Goal: Task Accomplishment & Management: Use online tool/utility

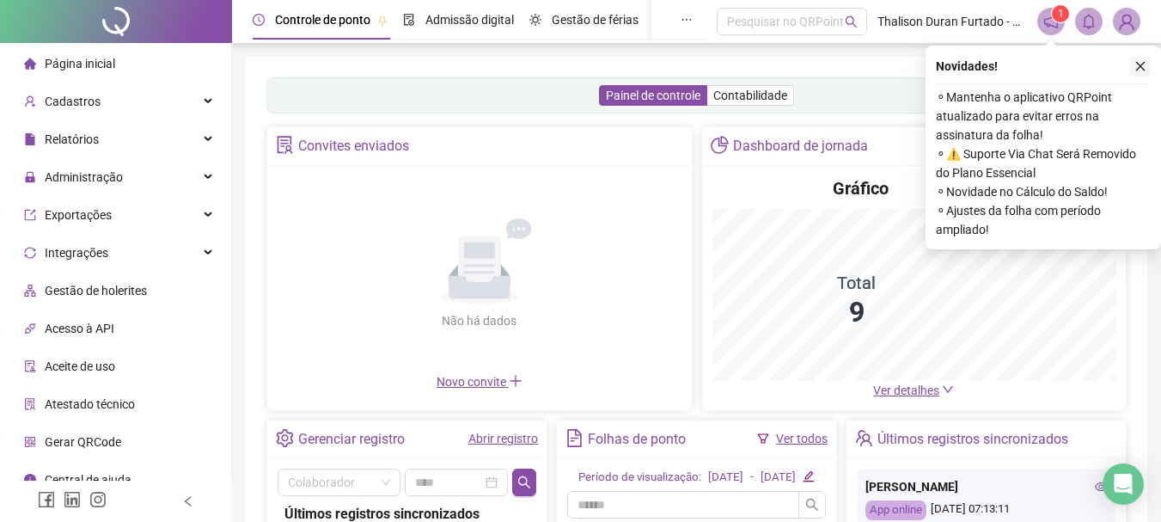
click at [1138, 74] on button "button" at bounding box center [1140, 66] width 21 height 21
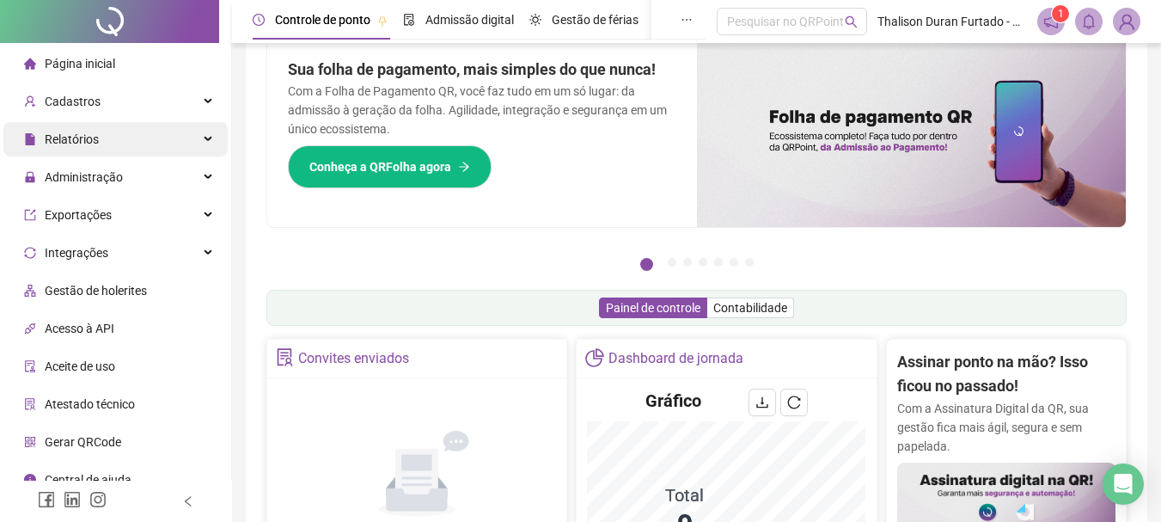
click at [201, 135] on div "Relatórios" at bounding box center [115, 139] width 224 height 34
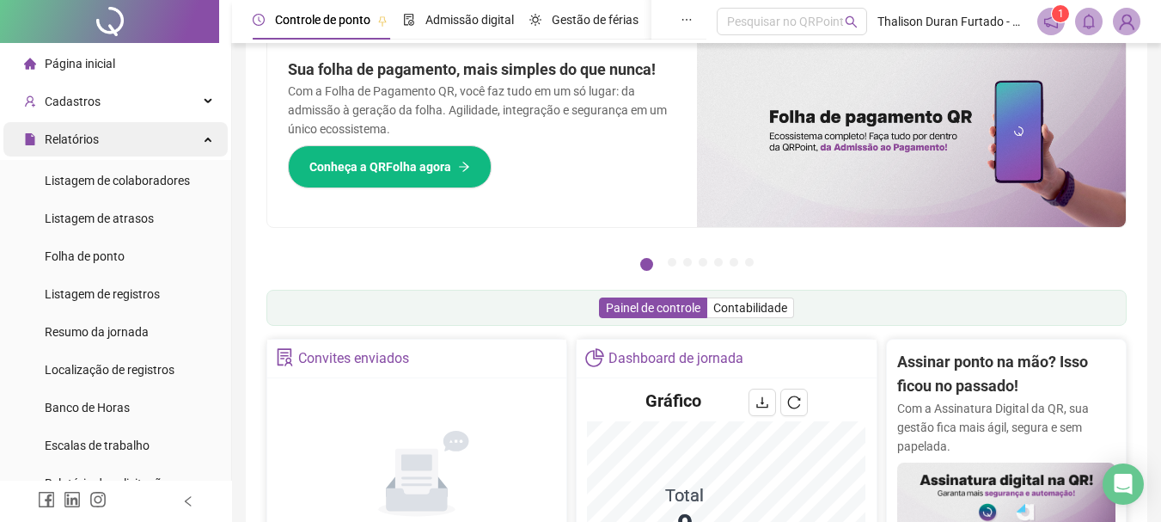
click at [195, 142] on div "Relatórios" at bounding box center [115, 139] width 224 height 34
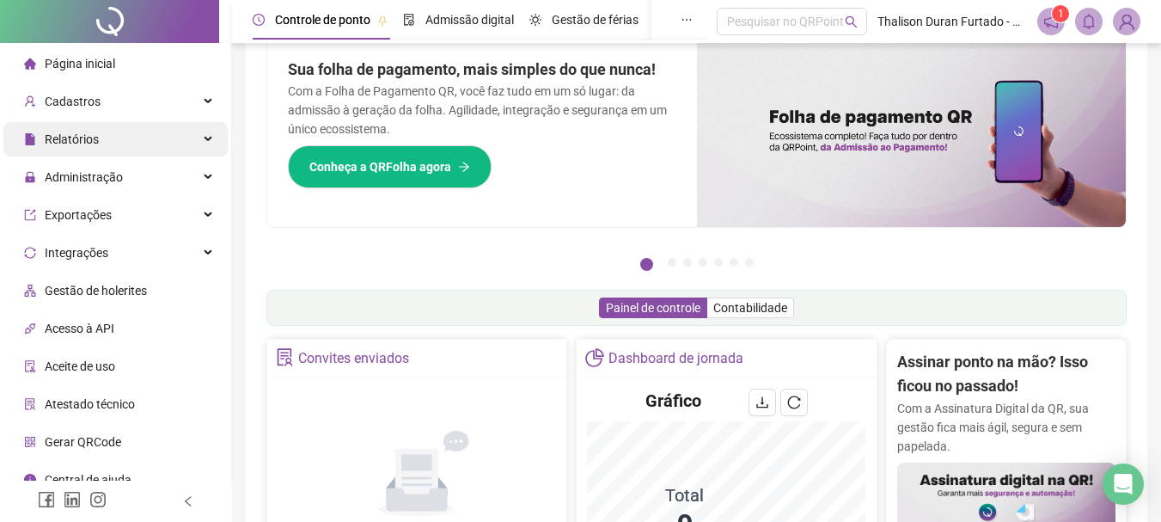
click at [205, 139] on icon at bounding box center [209, 139] width 9 height 0
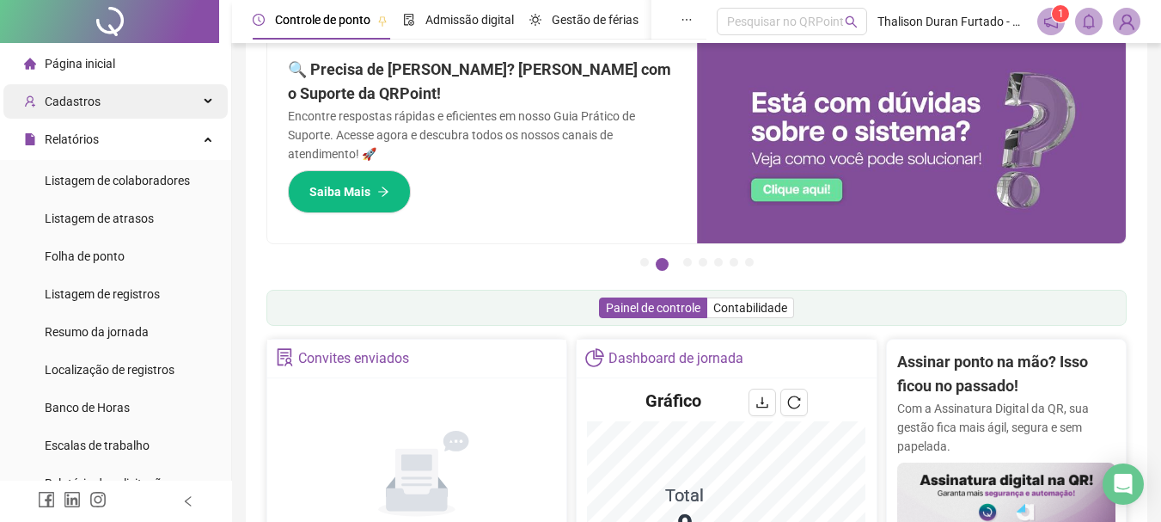
click at [194, 109] on div "Cadastros" at bounding box center [115, 101] width 224 height 34
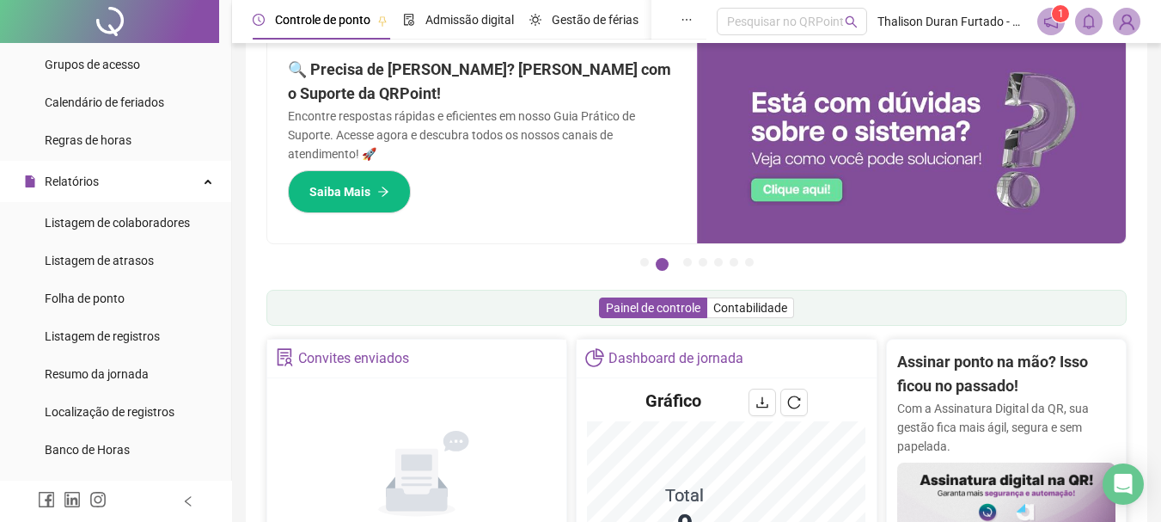
scroll to position [458, 0]
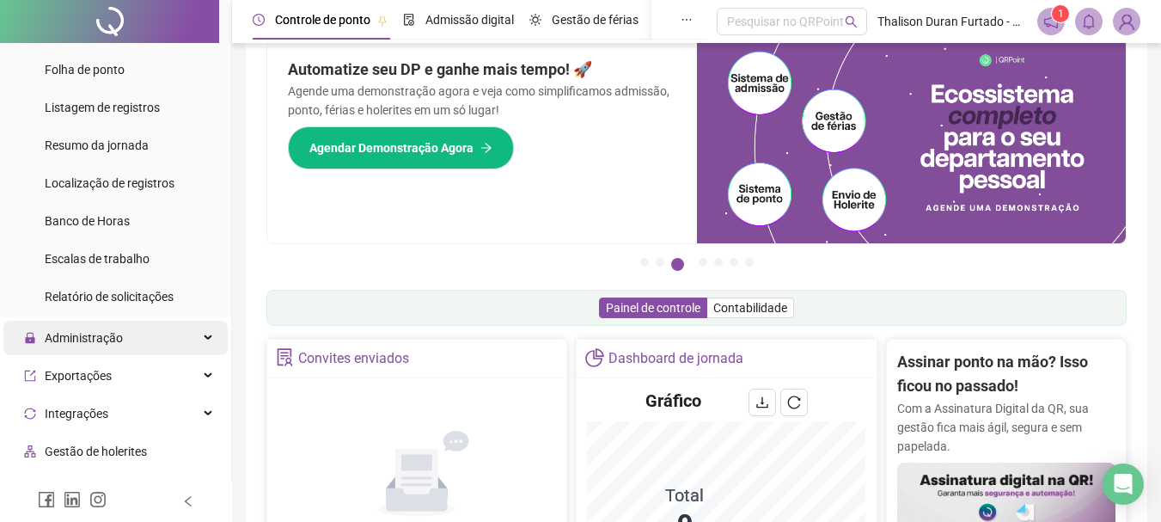
click at [192, 339] on div "Administração" at bounding box center [115, 338] width 224 height 34
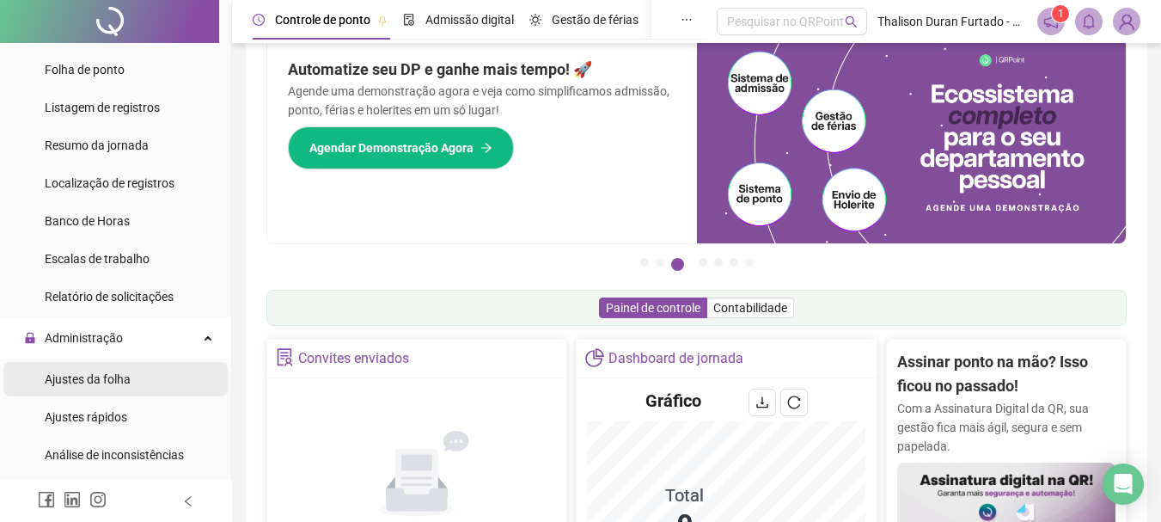
click at [106, 385] on span "Ajustes da folha" at bounding box center [88, 379] width 86 height 14
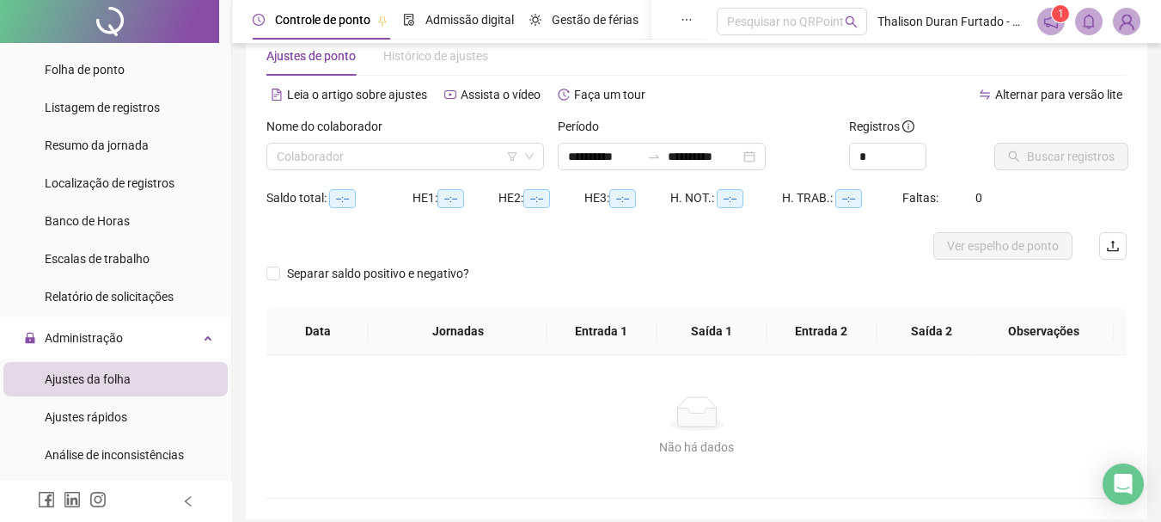
type input "**********"
click at [766, 155] on div "**********" at bounding box center [662, 156] width 208 height 27
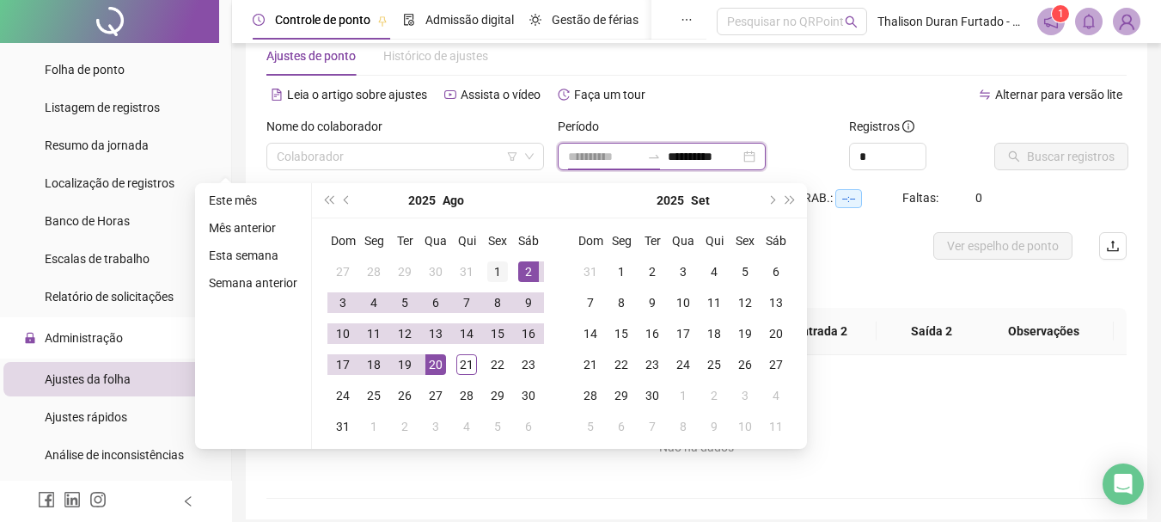
type input "**********"
click at [492, 272] on div "1" at bounding box center [497, 271] width 21 height 21
type input "**********"
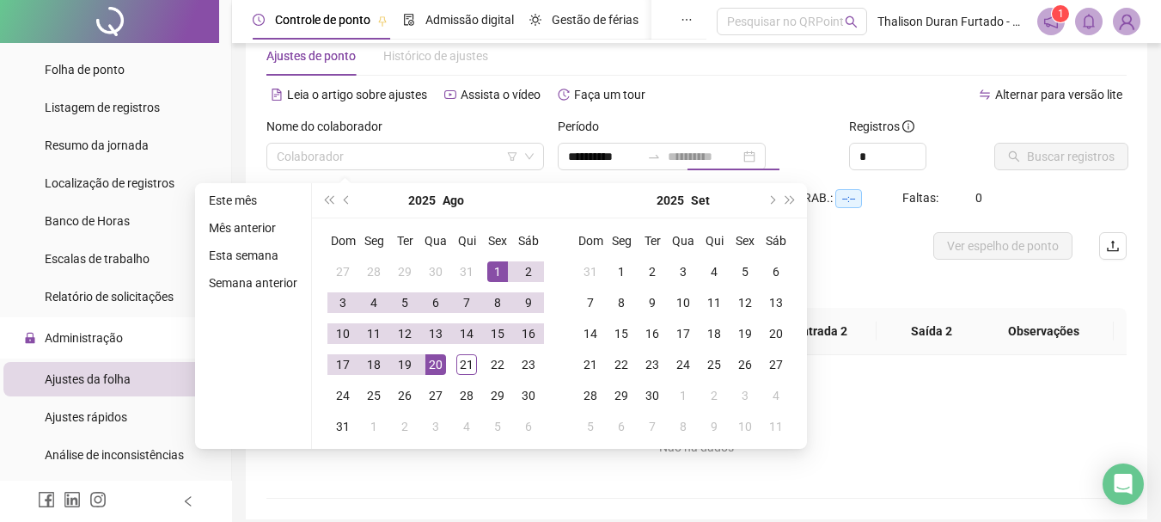
click at [435, 362] on div "20" at bounding box center [435, 364] width 21 height 21
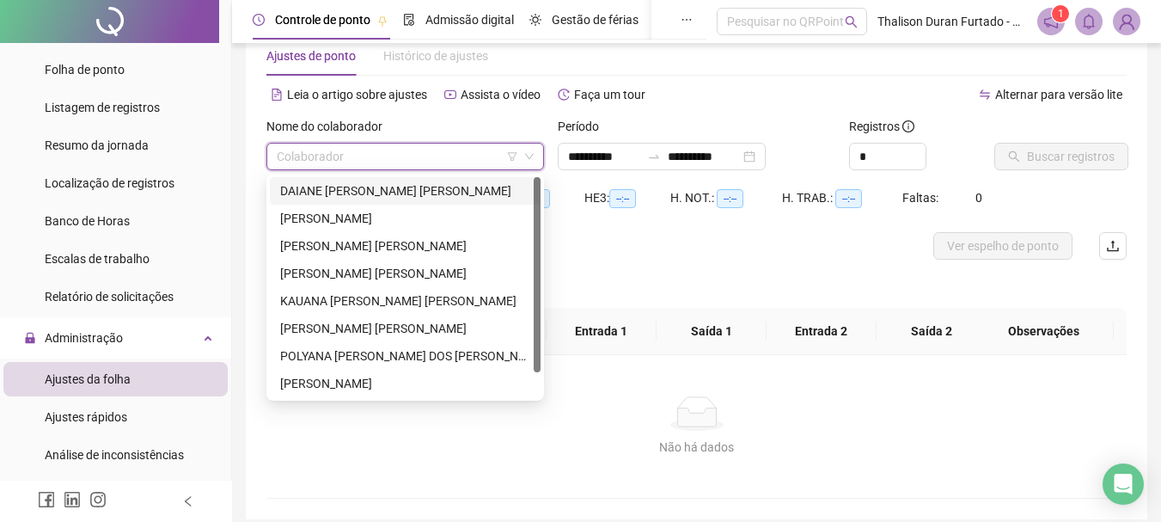
click at [399, 161] on input "search" at bounding box center [397, 157] width 241 height 26
click at [400, 359] on div "POLYANA [PERSON_NAME] DOS [PERSON_NAME]" at bounding box center [405, 355] width 250 height 19
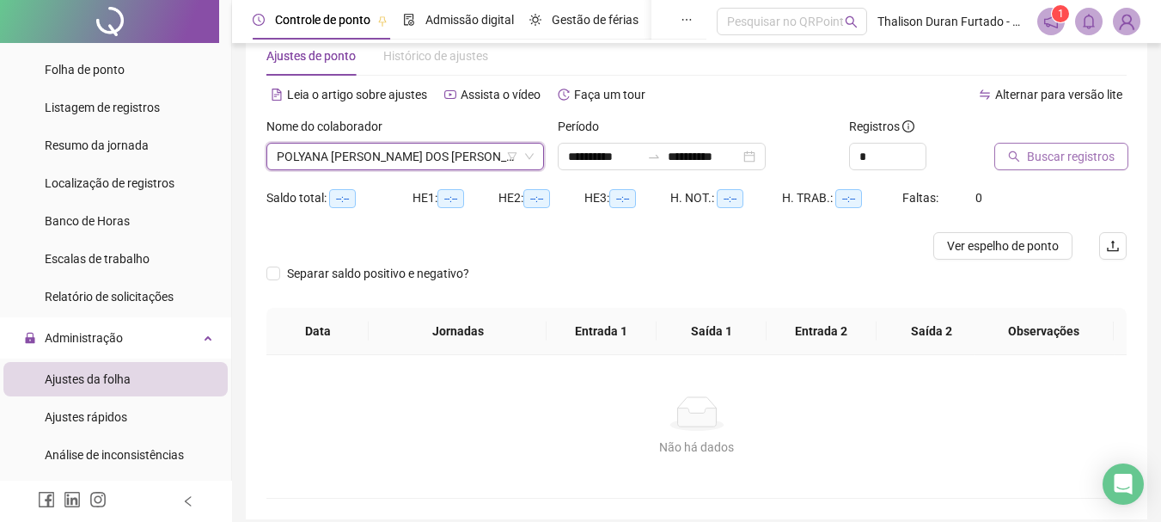
click at [1051, 168] on button "Buscar registros" at bounding box center [1061, 156] width 134 height 27
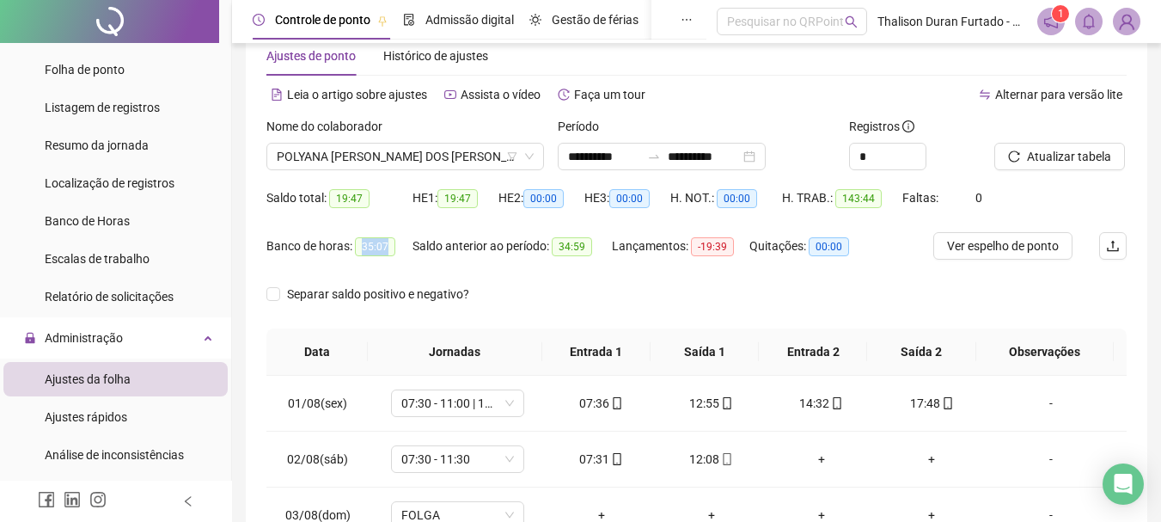
drag, startPoint x: 361, startPoint y: 247, endPoint x: 388, endPoint y: 247, distance: 26.6
click at [388, 247] on span "35:07" at bounding box center [375, 246] width 40 height 19
click at [360, 246] on span "35:07" at bounding box center [375, 246] width 40 height 19
click at [474, 274] on div "Saldo anterior ao período: 34:59" at bounding box center [511, 256] width 199 height 48
drag, startPoint x: 369, startPoint y: 251, endPoint x: 381, endPoint y: 248, distance: 12.3
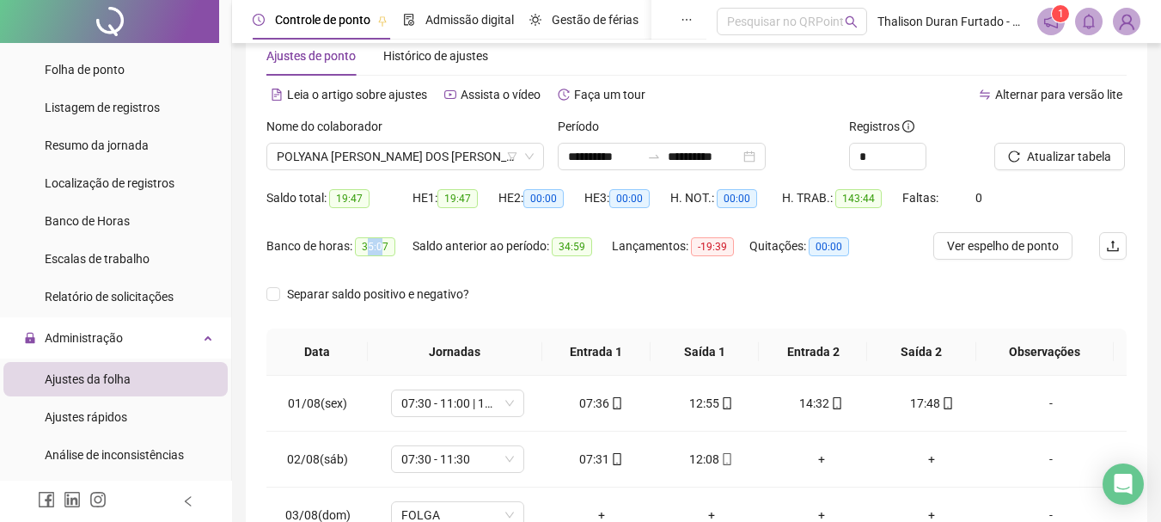
click at [381, 248] on span "35:07" at bounding box center [375, 246] width 40 height 19
click at [363, 248] on span "35:07" at bounding box center [375, 246] width 40 height 19
